Goal: Information Seeking & Learning: Learn about a topic

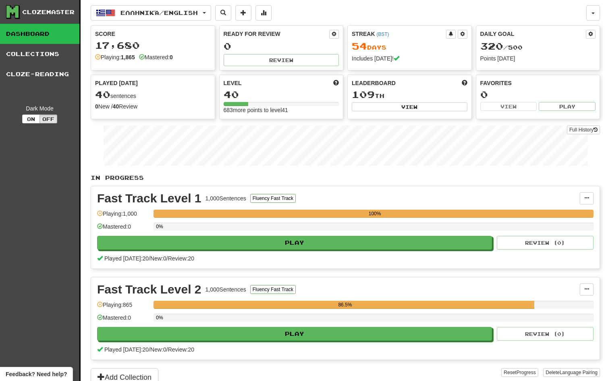
click at [50, 36] on link "Dashboard" at bounding box center [39, 34] width 79 height 20
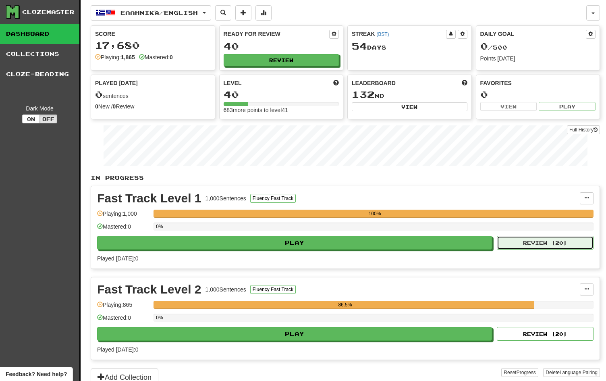
click at [555, 244] on button "Review ( 20 )" at bounding box center [545, 243] width 97 height 14
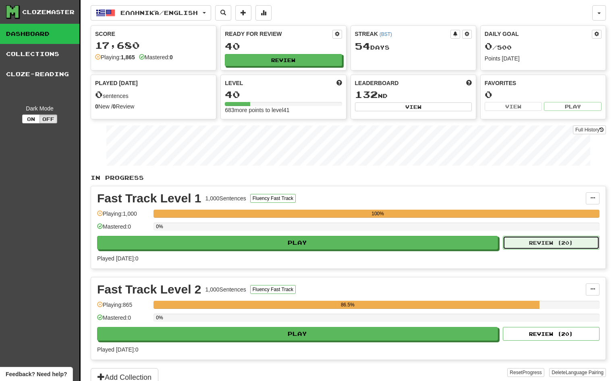
select select "**"
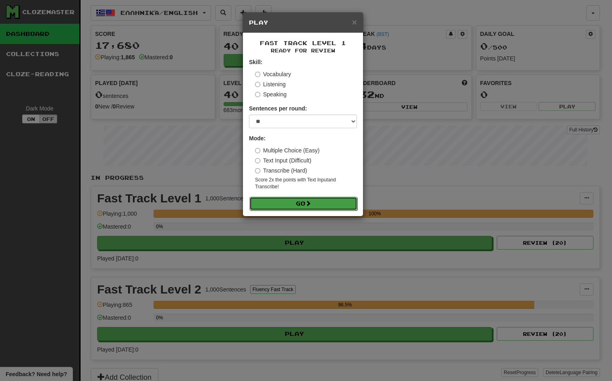
click at [319, 206] on button "Go" at bounding box center [303, 204] width 108 height 14
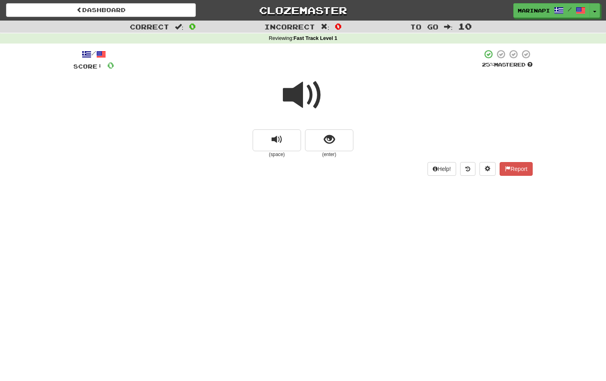
click at [308, 95] on span at bounding box center [303, 95] width 40 height 40
click at [326, 137] on span "show sentence" at bounding box center [329, 139] width 11 height 11
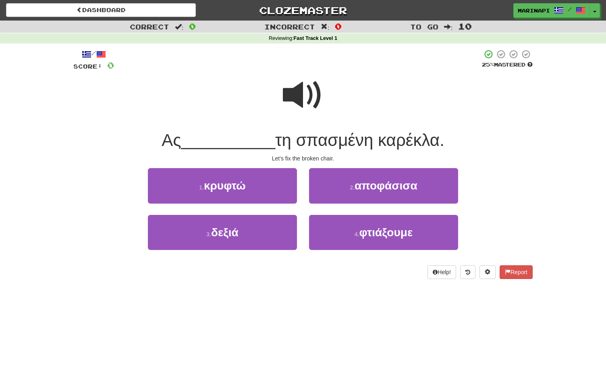
click at [305, 90] on span at bounding box center [303, 95] width 40 height 40
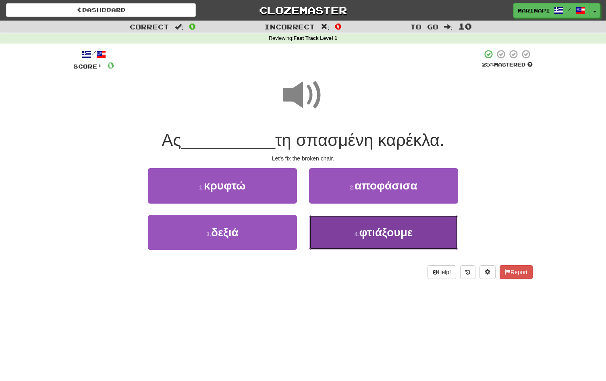
click at [363, 239] on span "φτιάξουμε" at bounding box center [386, 232] width 54 height 12
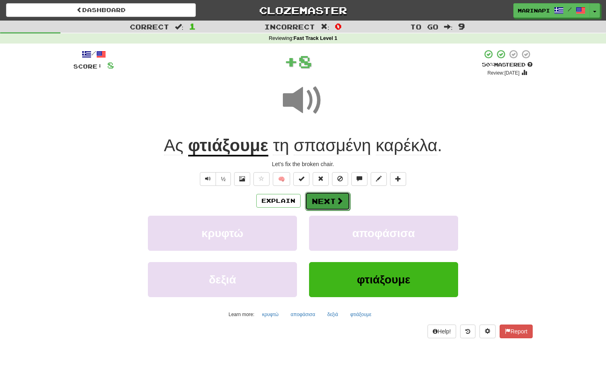
click at [335, 205] on button "Next" at bounding box center [327, 201] width 45 height 19
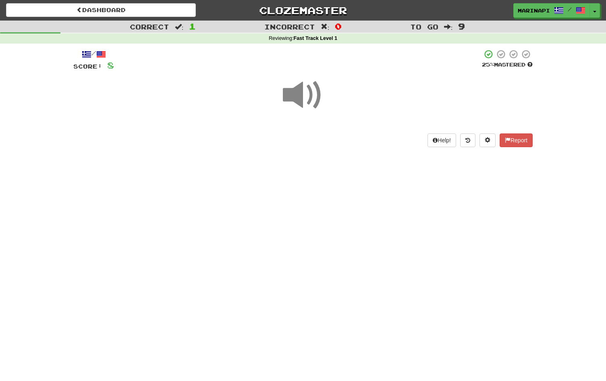
click at [305, 104] on span at bounding box center [303, 95] width 40 height 40
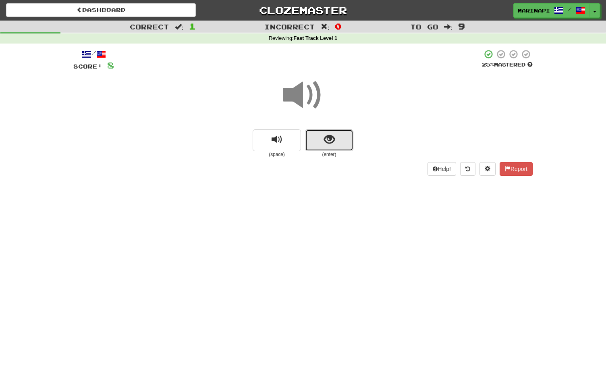
click at [319, 140] on button "show sentence" at bounding box center [329, 140] width 48 height 22
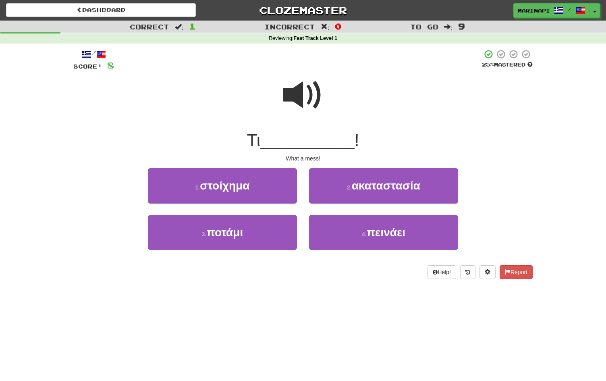
click at [305, 91] on span at bounding box center [303, 95] width 40 height 40
click at [304, 106] on span at bounding box center [303, 95] width 40 height 40
click at [305, 106] on span at bounding box center [303, 95] width 40 height 40
click at [304, 103] on span at bounding box center [303, 95] width 40 height 40
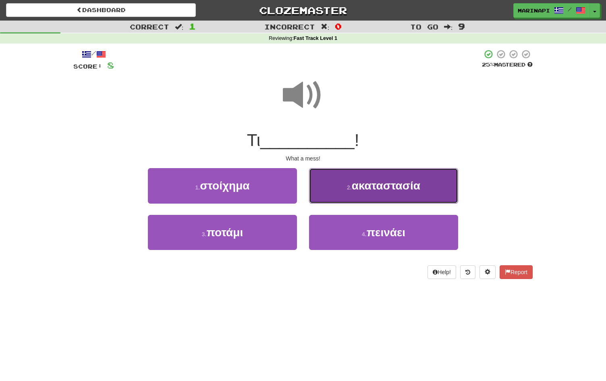
click at [330, 183] on button "2 . ακαταστασία" at bounding box center [383, 185] width 149 height 35
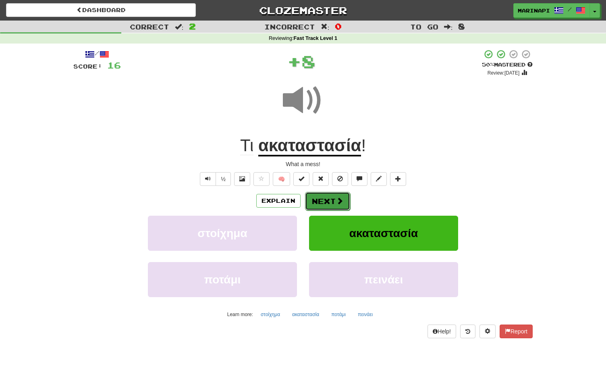
click at [322, 200] on button "Next" at bounding box center [327, 201] width 45 height 19
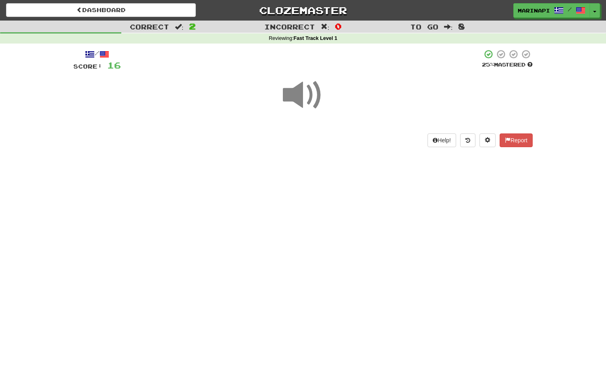
click at [307, 98] on span at bounding box center [303, 95] width 40 height 40
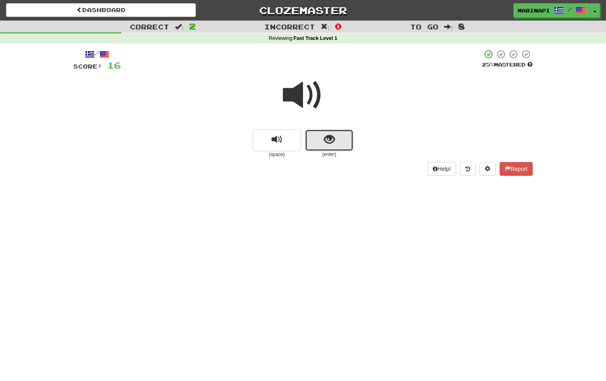
click at [322, 135] on button "show sentence" at bounding box center [329, 140] width 48 height 22
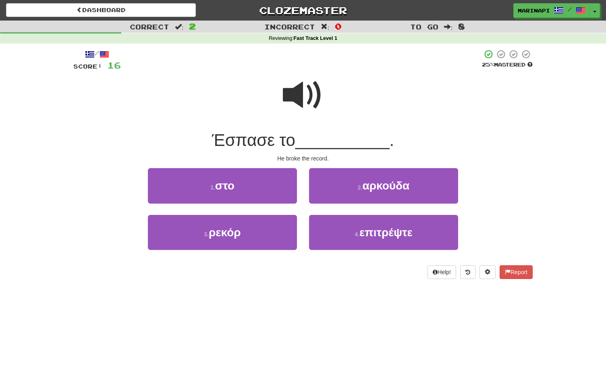
click at [310, 98] on span at bounding box center [303, 95] width 40 height 40
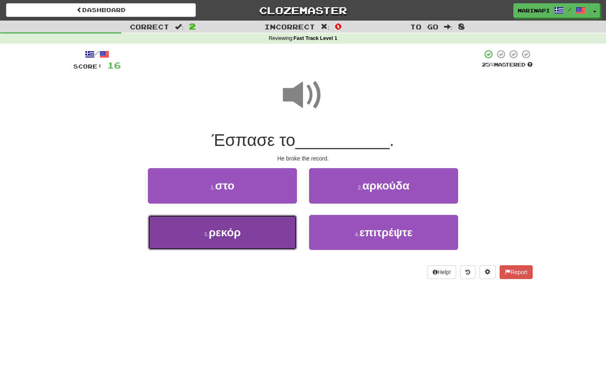
click at [271, 231] on button "3 . ρεκόρ" at bounding box center [222, 232] width 149 height 35
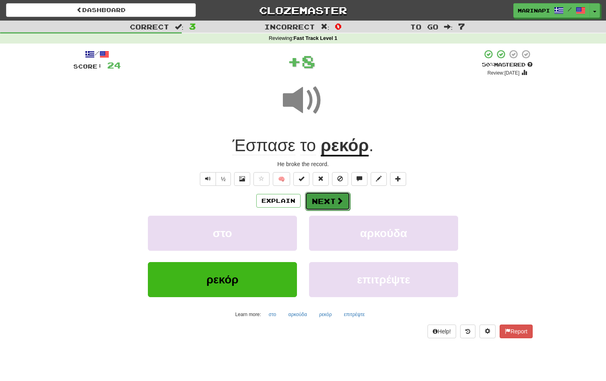
click at [321, 197] on button "Next" at bounding box center [327, 201] width 45 height 19
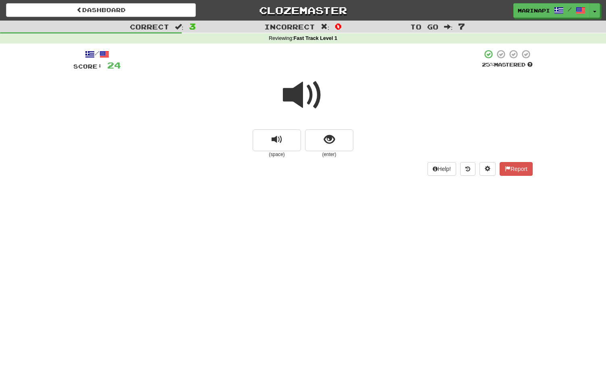
click at [301, 89] on span at bounding box center [303, 95] width 40 height 40
click at [320, 132] on button "show sentence" at bounding box center [329, 140] width 48 height 22
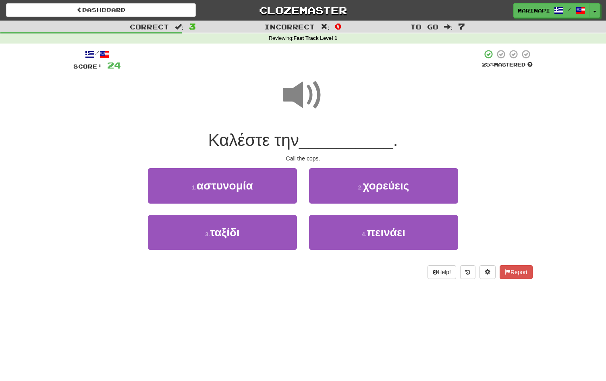
click at [304, 100] on span at bounding box center [303, 95] width 40 height 40
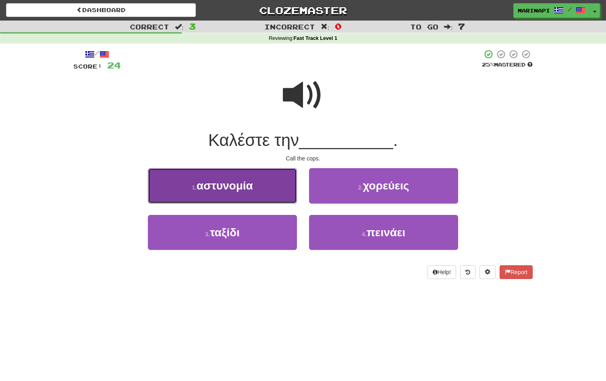
click at [269, 192] on button "1 . αστυνομία" at bounding box center [222, 185] width 149 height 35
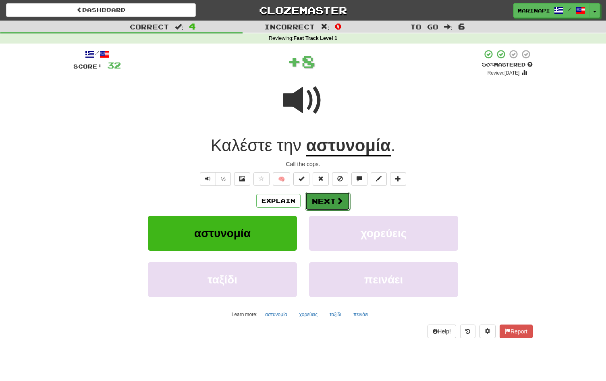
click at [320, 201] on button "Next" at bounding box center [327, 201] width 45 height 19
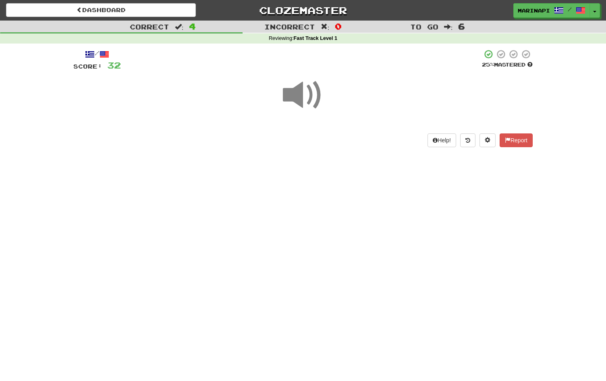
click at [302, 106] on span at bounding box center [303, 95] width 40 height 40
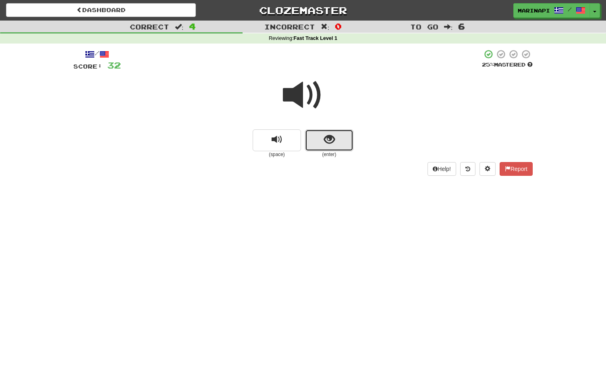
click at [318, 138] on button "show sentence" at bounding box center [329, 140] width 48 height 22
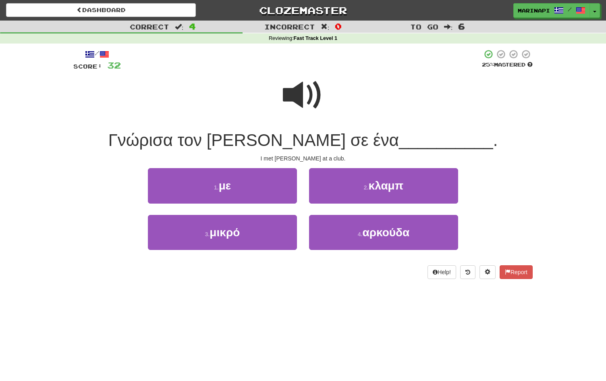
click at [304, 91] on span at bounding box center [303, 95] width 40 height 40
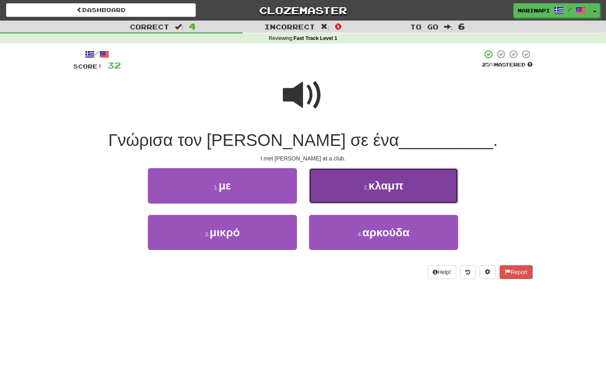
click at [365, 189] on small "2 ." at bounding box center [366, 187] width 5 height 6
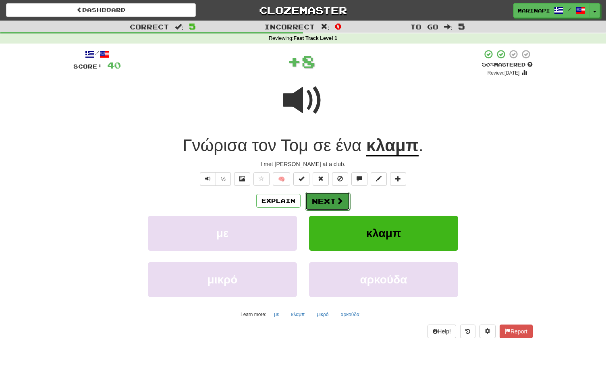
click at [326, 193] on button "Next" at bounding box center [327, 201] width 45 height 19
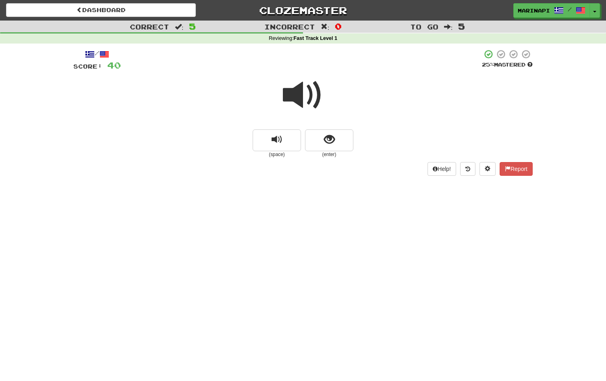
click at [317, 94] on span at bounding box center [303, 95] width 40 height 40
click at [316, 96] on span at bounding box center [303, 95] width 40 height 40
click at [324, 145] on span "show sentence" at bounding box center [329, 139] width 11 height 11
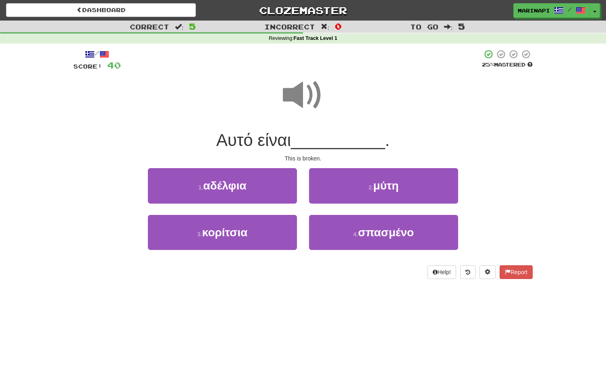
click at [306, 103] on span at bounding box center [303, 95] width 40 height 40
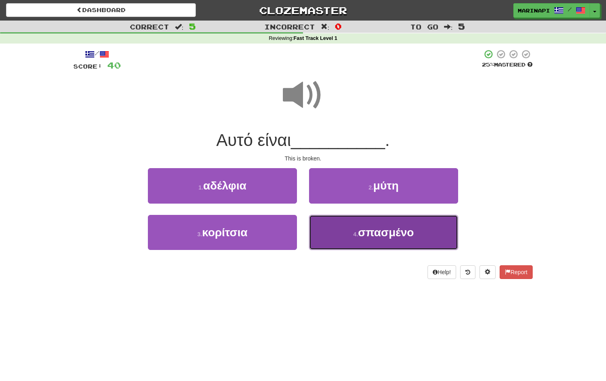
click at [336, 237] on button "4 . σπασμένο" at bounding box center [383, 232] width 149 height 35
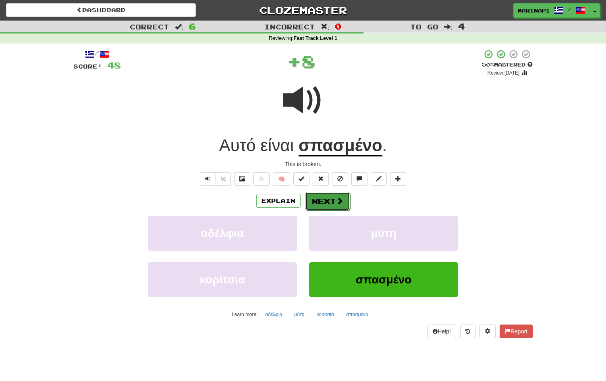
click at [329, 206] on button "Next" at bounding box center [327, 201] width 45 height 19
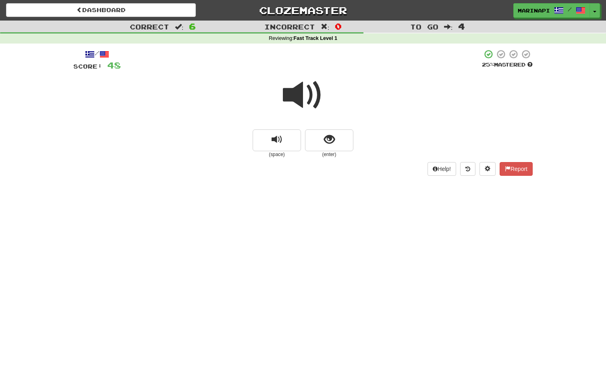
click at [302, 102] on span at bounding box center [303, 95] width 40 height 40
click at [312, 139] on button "show sentence" at bounding box center [329, 140] width 48 height 22
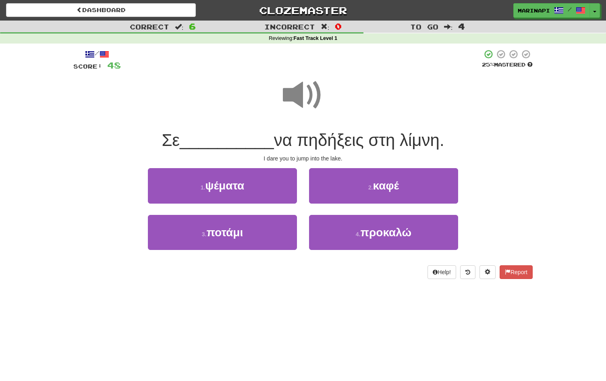
click at [309, 101] on span at bounding box center [303, 95] width 40 height 40
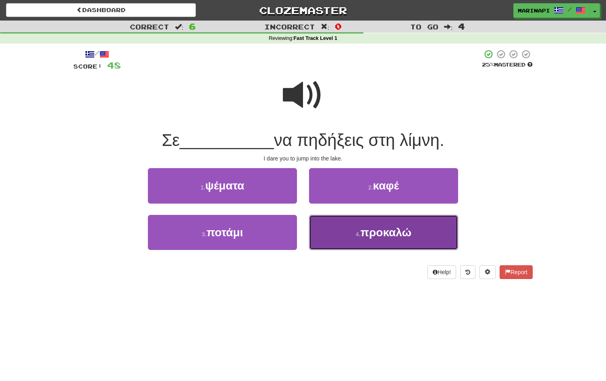
click at [328, 226] on button "4 . προκαλώ" at bounding box center [383, 232] width 149 height 35
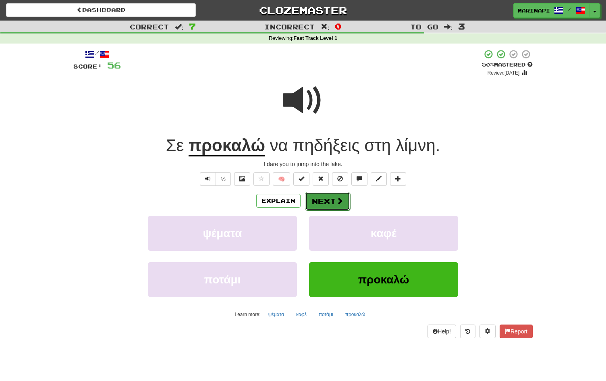
click at [319, 196] on button "Next" at bounding box center [327, 201] width 45 height 19
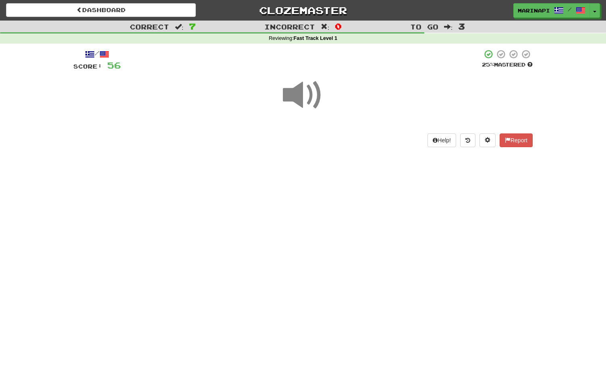
click at [306, 101] on span at bounding box center [303, 95] width 40 height 40
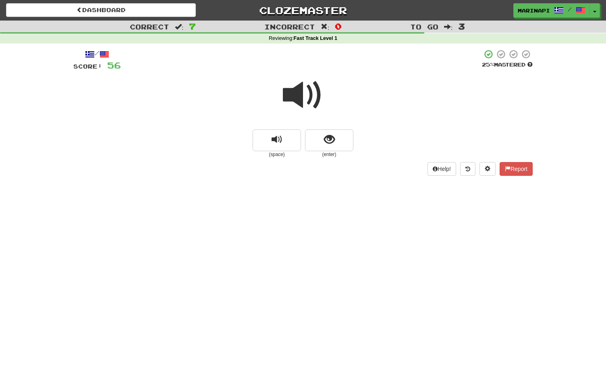
click at [327, 154] on small "(enter)" at bounding box center [329, 154] width 48 height 7
click at [320, 137] on button "show sentence" at bounding box center [329, 140] width 48 height 22
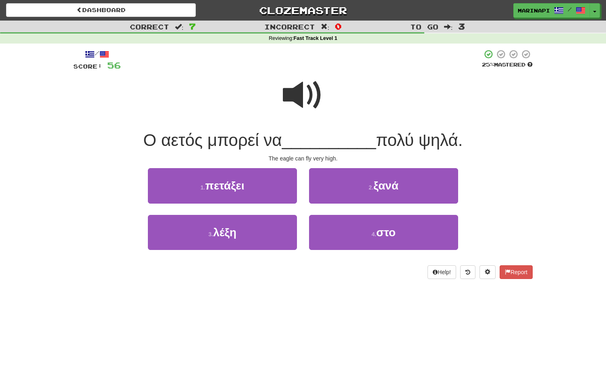
click at [307, 100] on span at bounding box center [303, 95] width 40 height 40
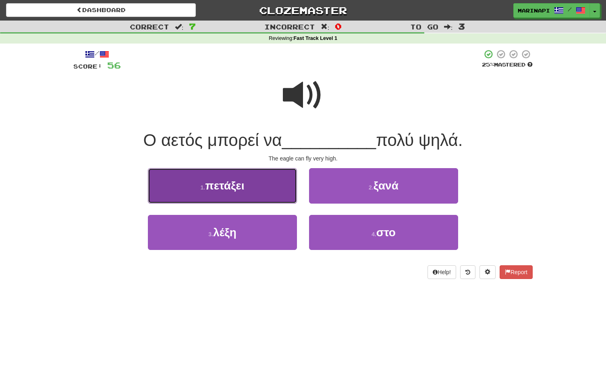
click at [266, 199] on button "1 . πετάξει" at bounding box center [222, 185] width 149 height 35
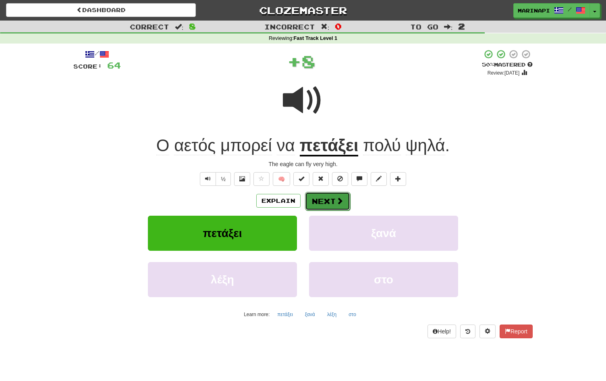
click at [328, 205] on button "Next" at bounding box center [327, 201] width 45 height 19
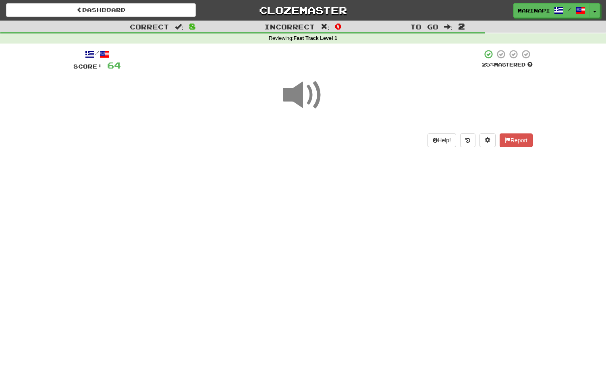
click at [297, 95] on span at bounding box center [303, 95] width 40 height 40
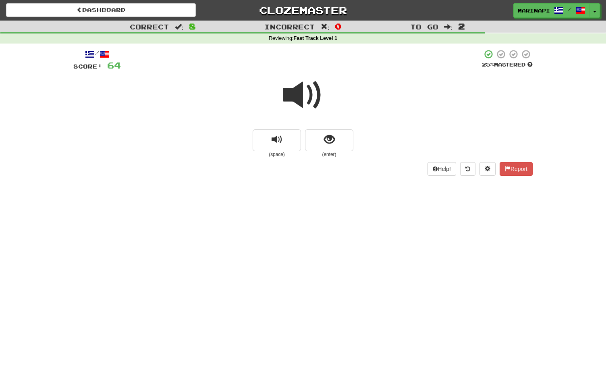
click at [308, 104] on span at bounding box center [303, 95] width 40 height 40
click at [319, 139] on button "show sentence" at bounding box center [329, 140] width 48 height 22
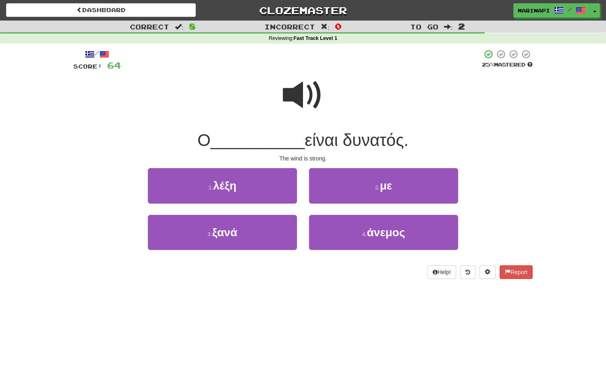
click at [303, 102] on span at bounding box center [303, 95] width 40 height 40
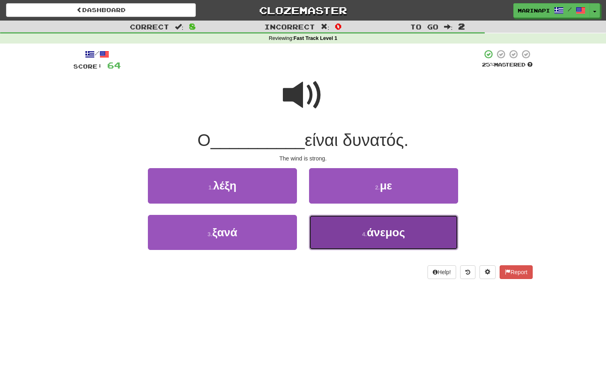
click at [340, 235] on button "4 . άνεμος" at bounding box center [383, 232] width 149 height 35
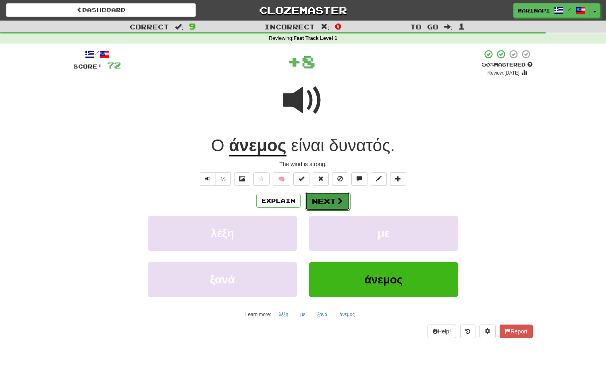
click at [334, 198] on button "Next" at bounding box center [327, 201] width 45 height 19
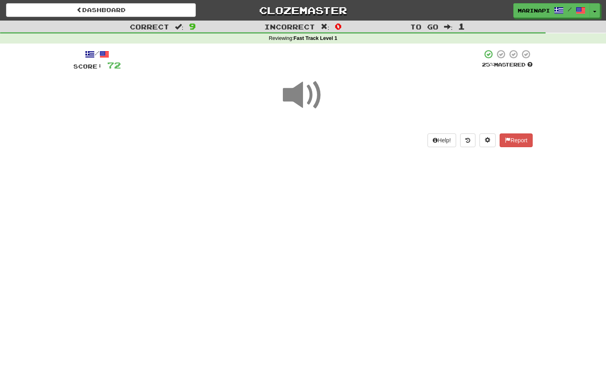
click at [309, 88] on span at bounding box center [303, 95] width 40 height 40
click at [311, 104] on span at bounding box center [303, 95] width 40 height 40
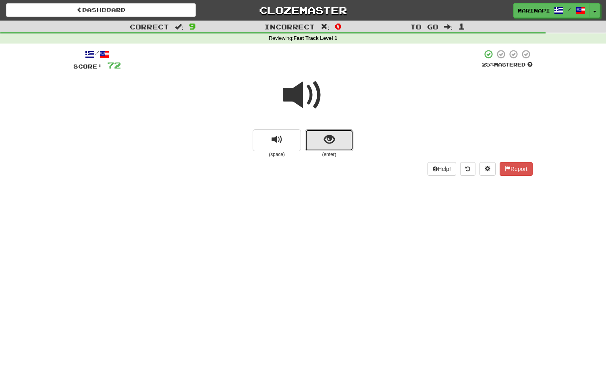
click at [328, 135] on span "show sentence" at bounding box center [329, 139] width 11 height 11
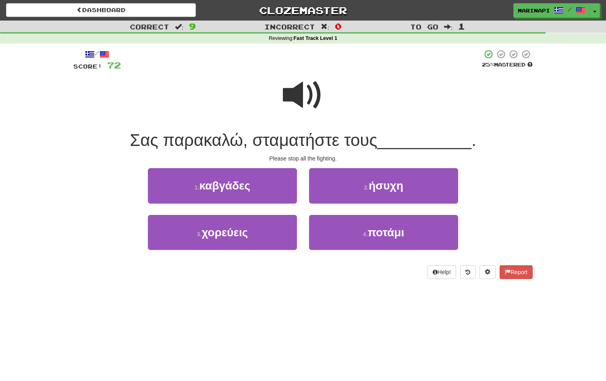
click at [303, 92] on span at bounding box center [303, 95] width 40 height 40
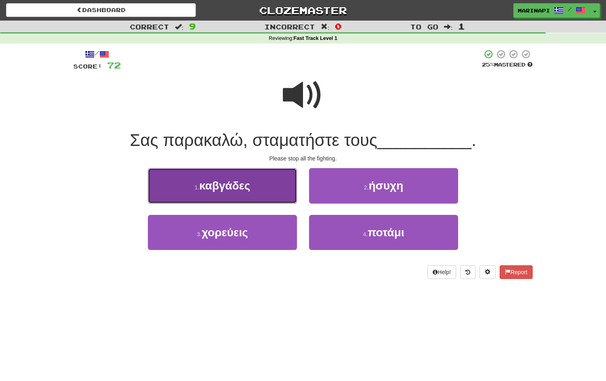
click at [261, 196] on button "1 . καβγάδες" at bounding box center [222, 185] width 149 height 35
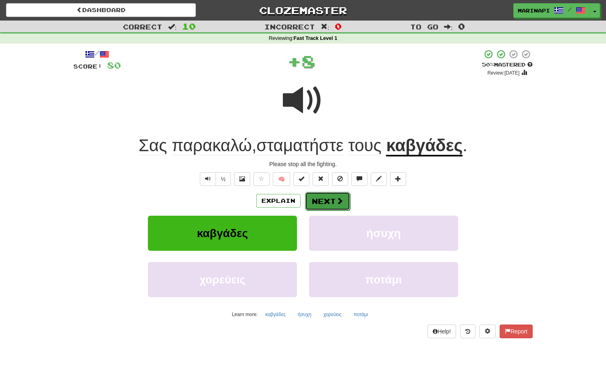
click at [342, 203] on span at bounding box center [339, 200] width 7 height 7
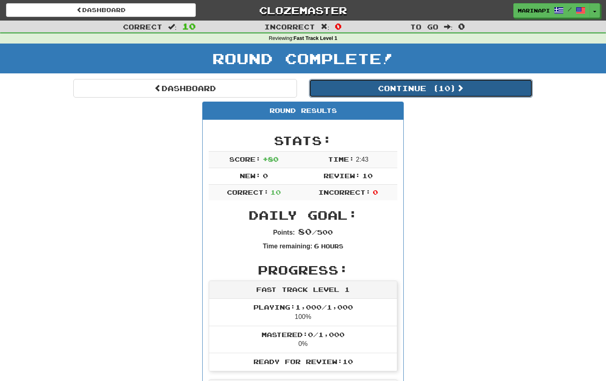
click at [426, 95] on button "Continue ( 10 )" at bounding box center [421, 88] width 224 height 19
